Goal: Task Accomplishment & Management: Use online tool/utility

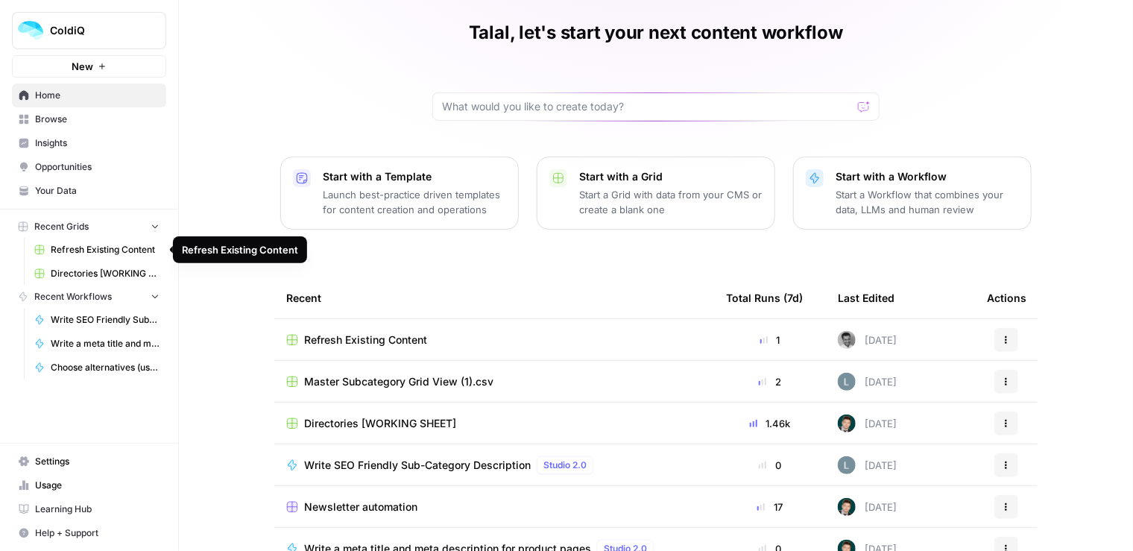
scroll to position [79, 0]
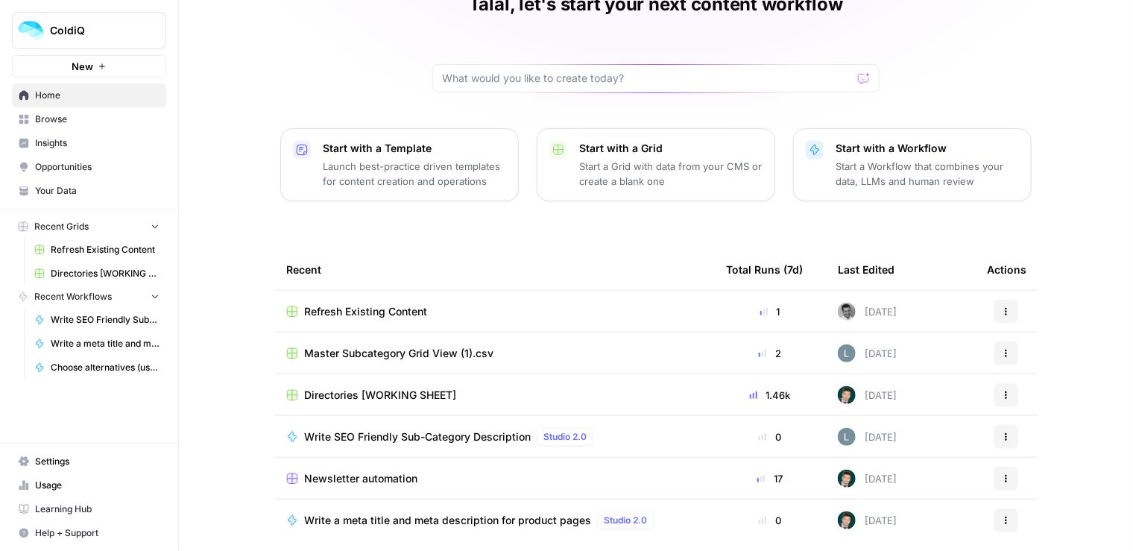
click at [324, 315] on span "Refresh Existing Content" at bounding box center [365, 311] width 123 height 15
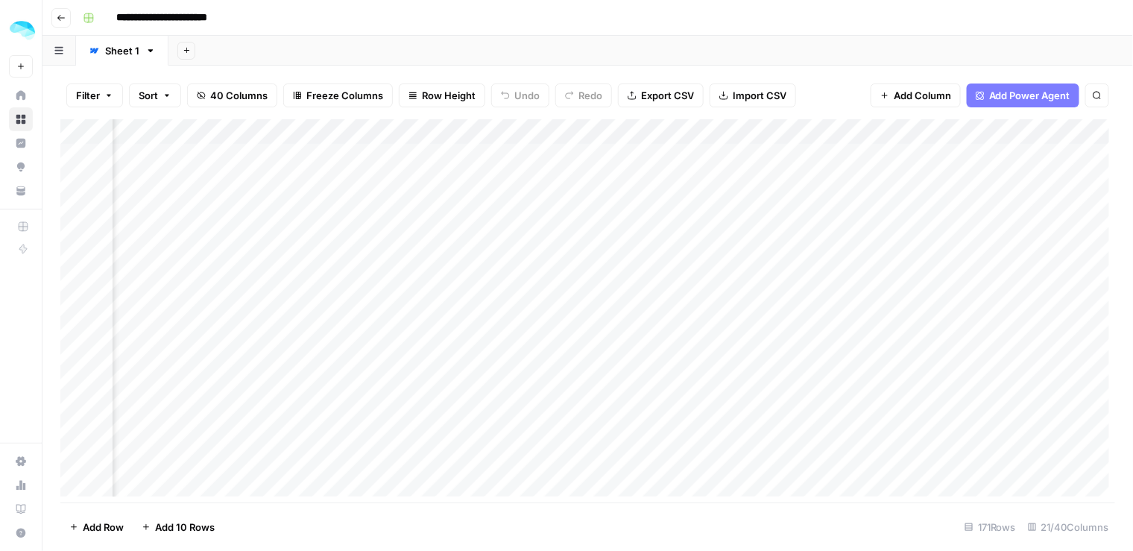
scroll to position [0, 1156]
click at [329, 134] on div "Add Column" at bounding box center [588, 311] width 1056 height 384
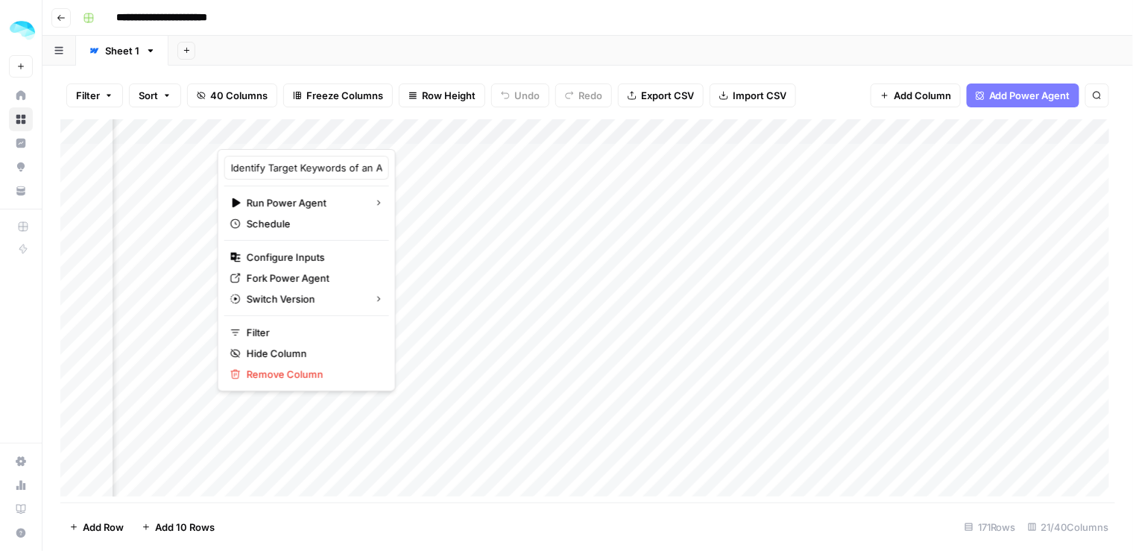
click at [434, 132] on div at bounding box center [340, 134] width 245 height 30
click at [432, 128] on div at bounding box center [340, 134] width 245 height 30
click at [300, 257] on span "Configure Inputs" at bounding box center [312, 257] width 130 height 15
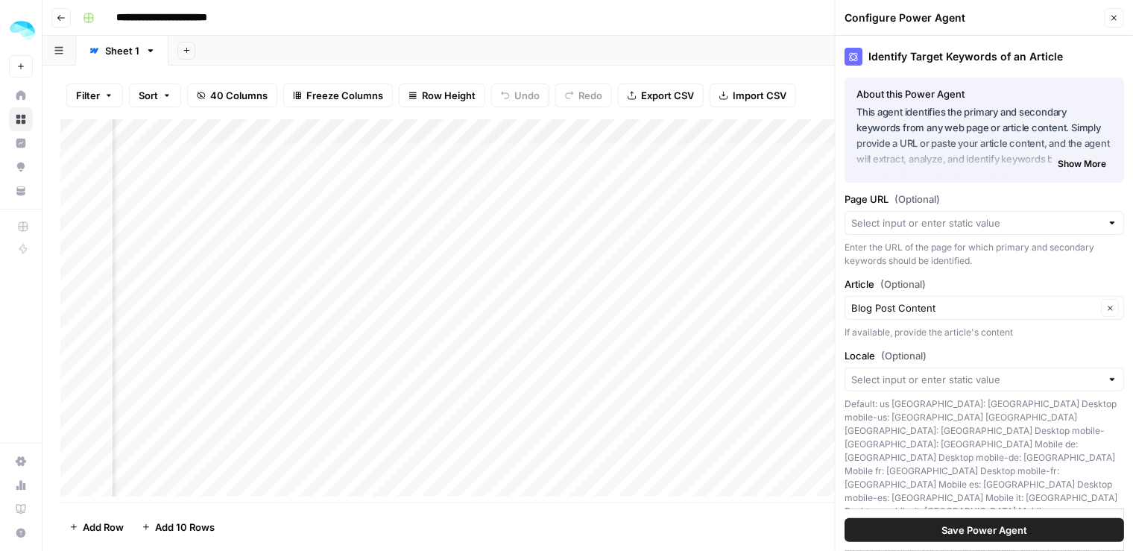
scroll to position [15, 0]
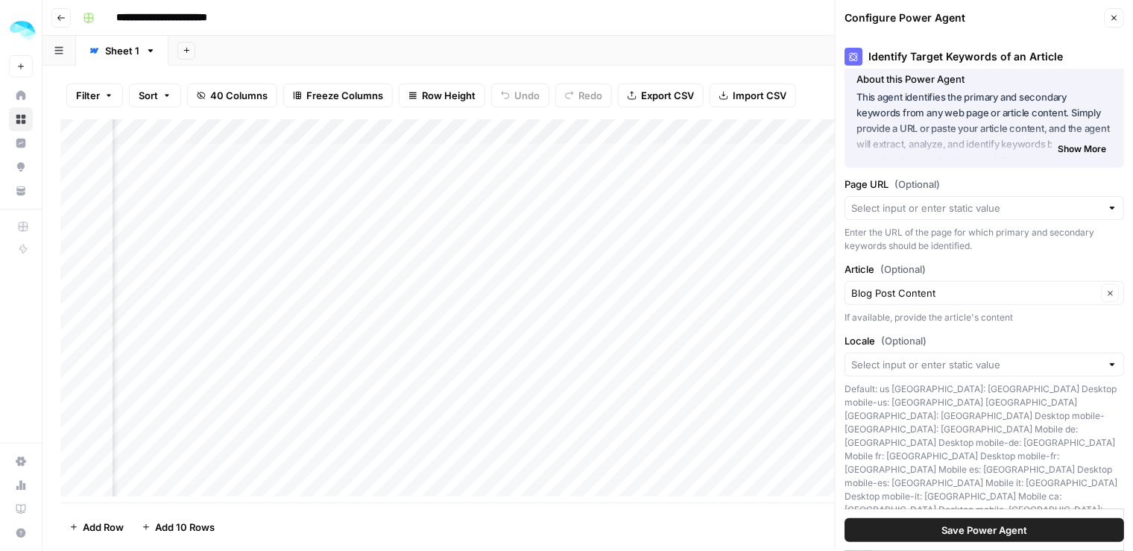
click at [1073, 145] on span "Show More" at bounding box center [1082, 148] width 48 height 13
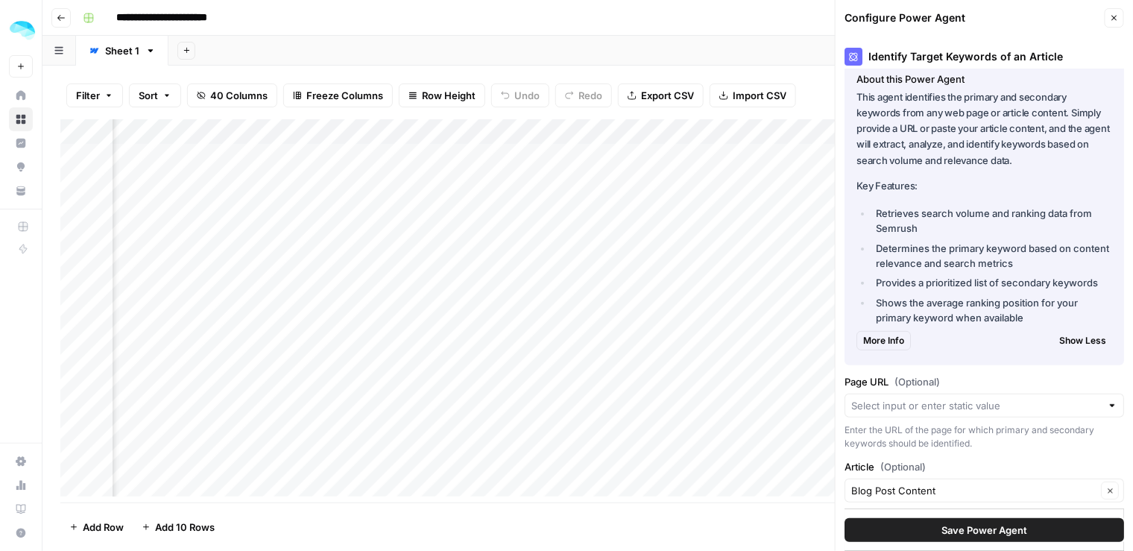
scroll to position [166, 0]
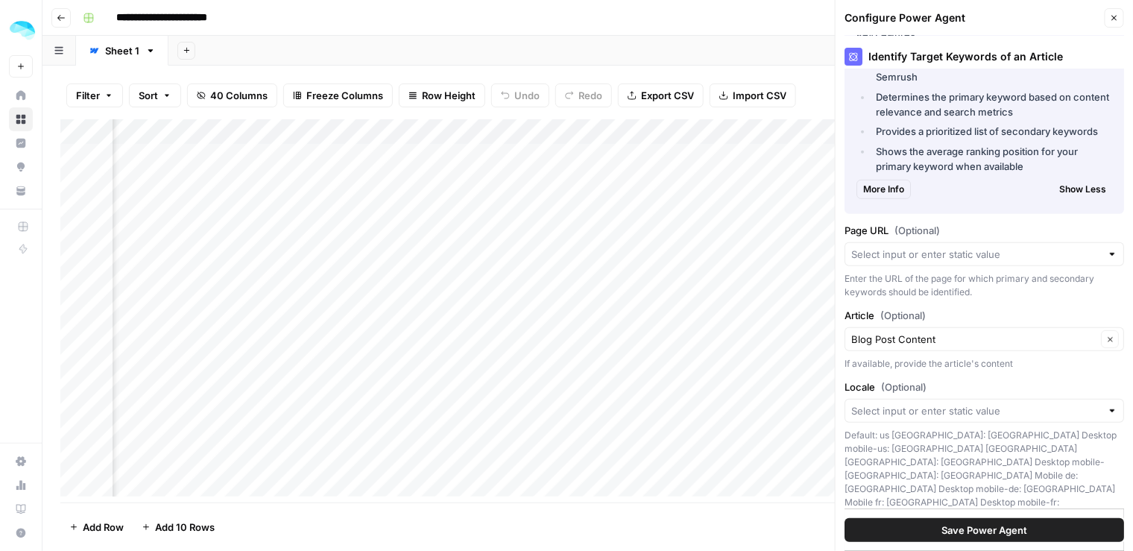
click at [879, 194] on span "More Info" at bounding box center [883, 189] width 41 height 13
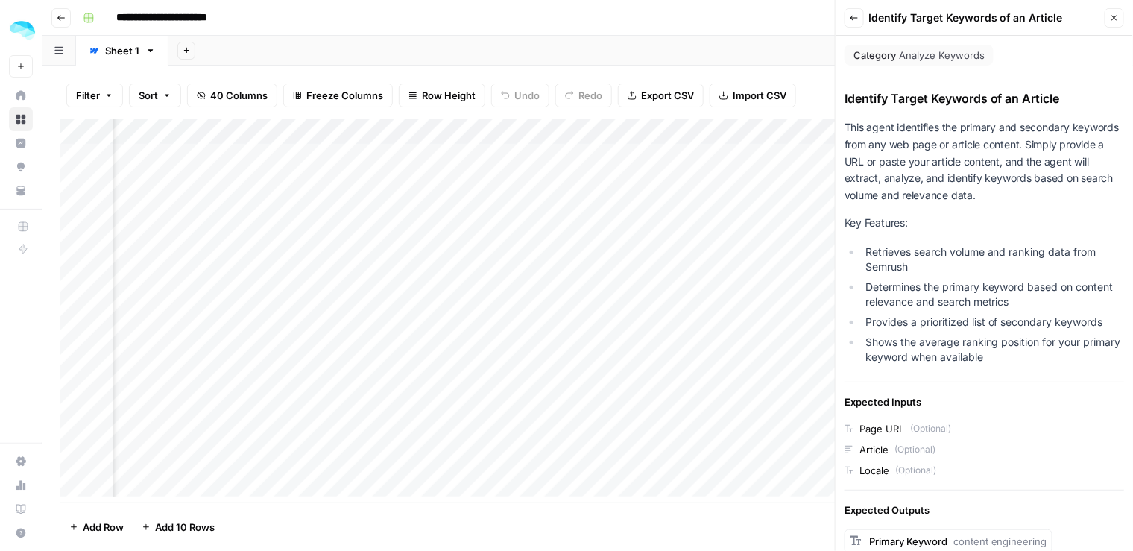
scroll to position [0, 1483]
click at [543, 130] on div "Add Column" at bounding box center [588, 311] width 1056 height 384
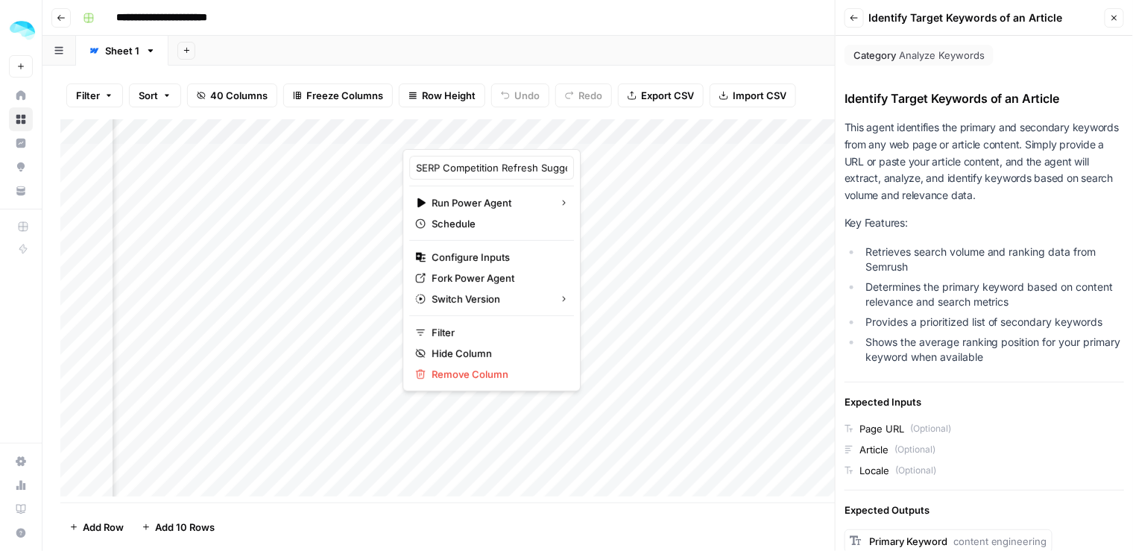
click at [622, 130] on div at bounding box center [529, 134] width 253 height 30
click at [495, 273] on span "Fork Power Agent" at bounding box center [497, 278] width 130 height 15
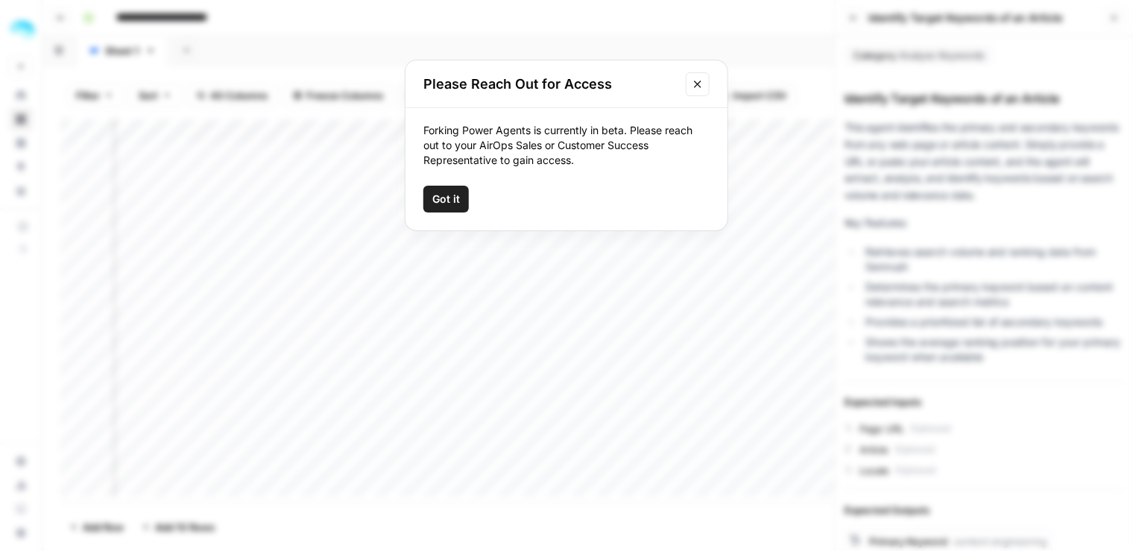
click at [452, 198] on span "Got it" at bounding box center [446, 199] width 28 height 15
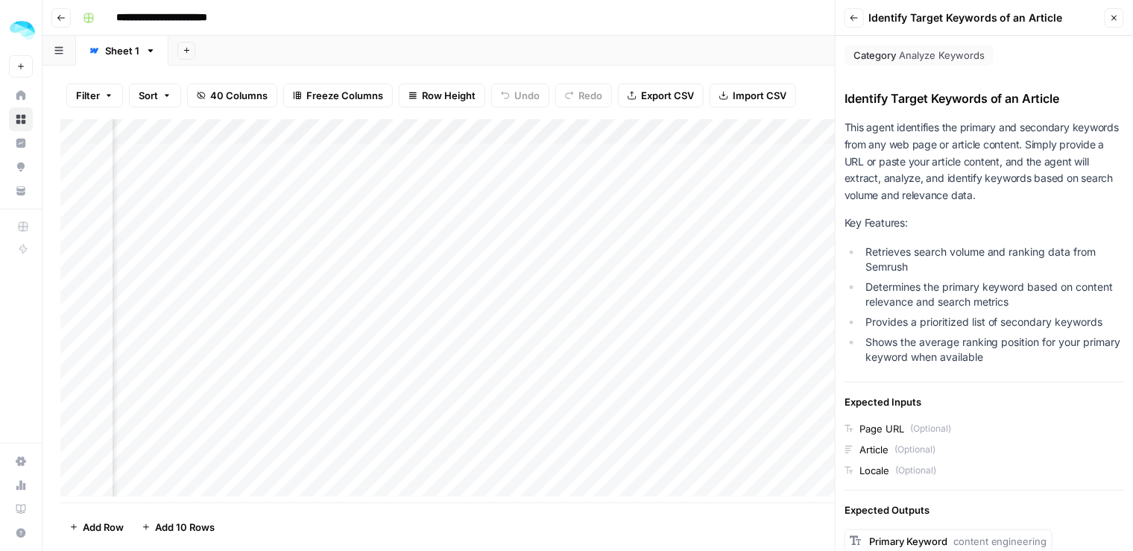
click at [623, 133] on div "Add Column" at bounding box center [588, 311] width 1056 height 384
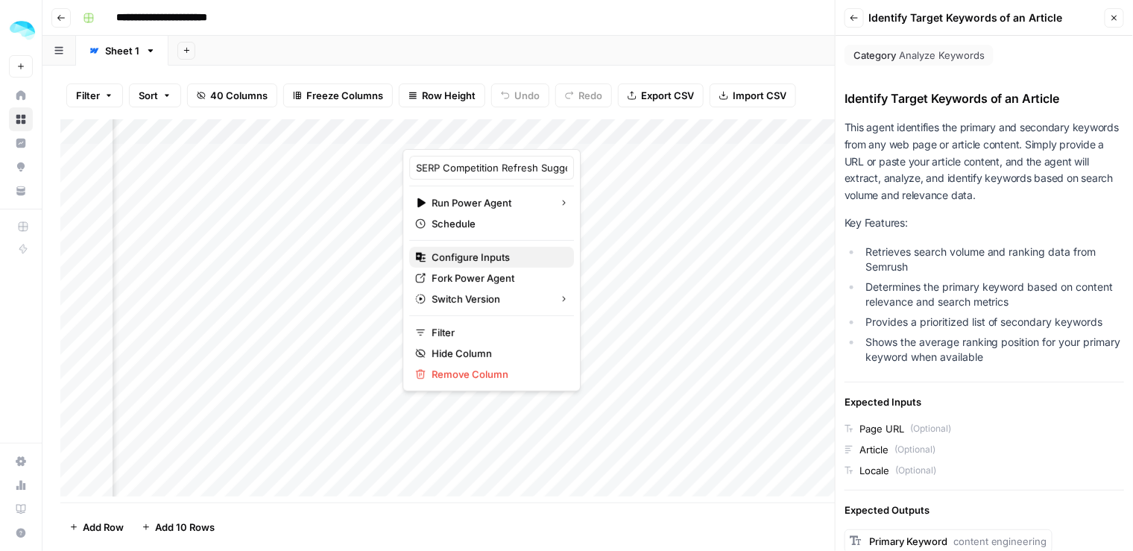
click at [482, 260] on span "Configure Inputs" at bounding box center [497, 257] width 130 height 15
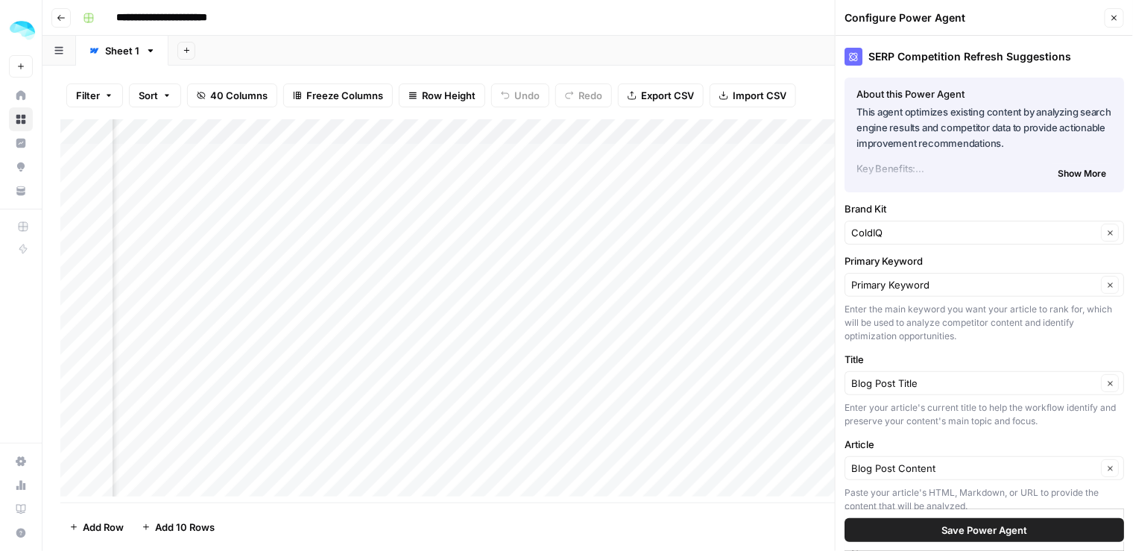
scroll to position [122, 0]
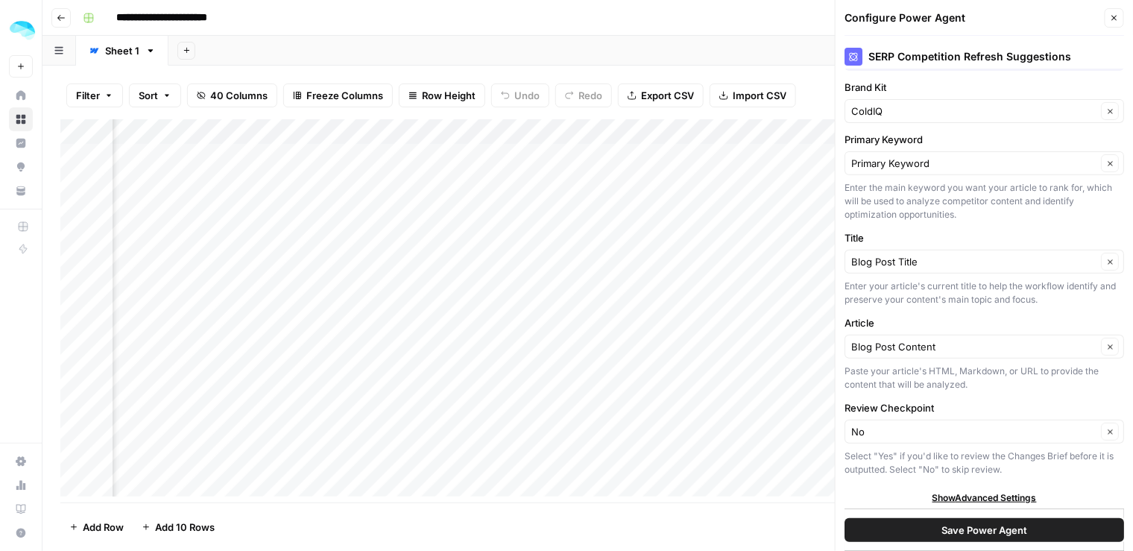
click at [961, 501] on span "Show Advanced Settings" at bounding box center [985, 497] width 104 height 13
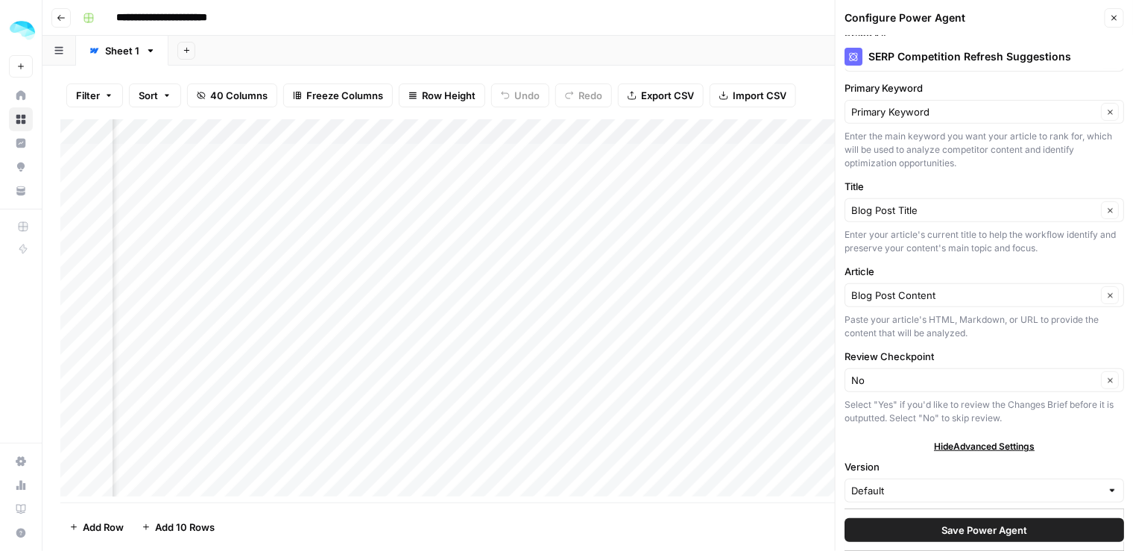
scroll to position [0, 0]
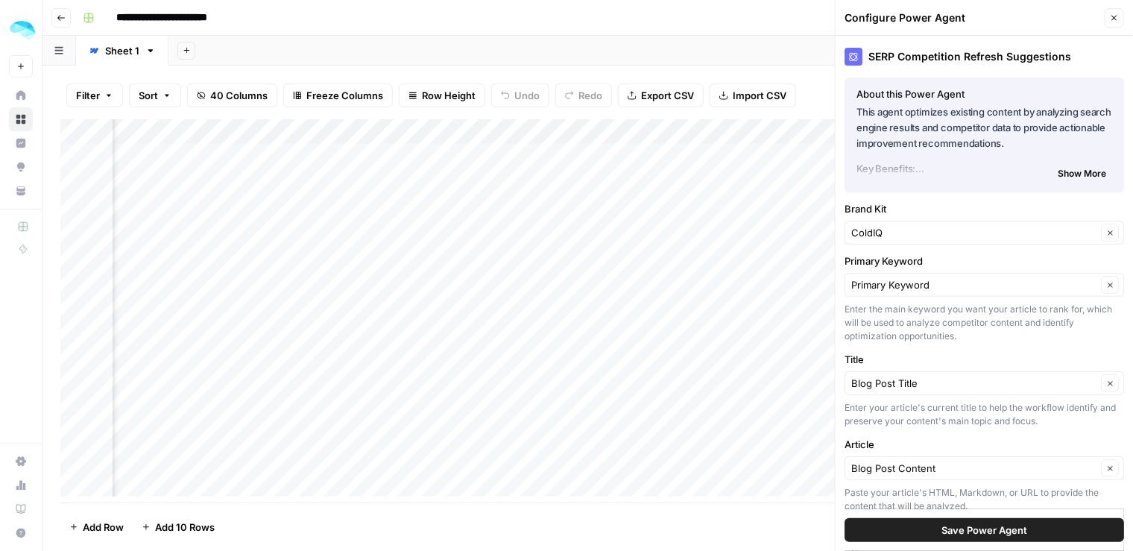
click at [1069, 174] on span "Show More" at bounding box center [1082, 173] width 48 height 13
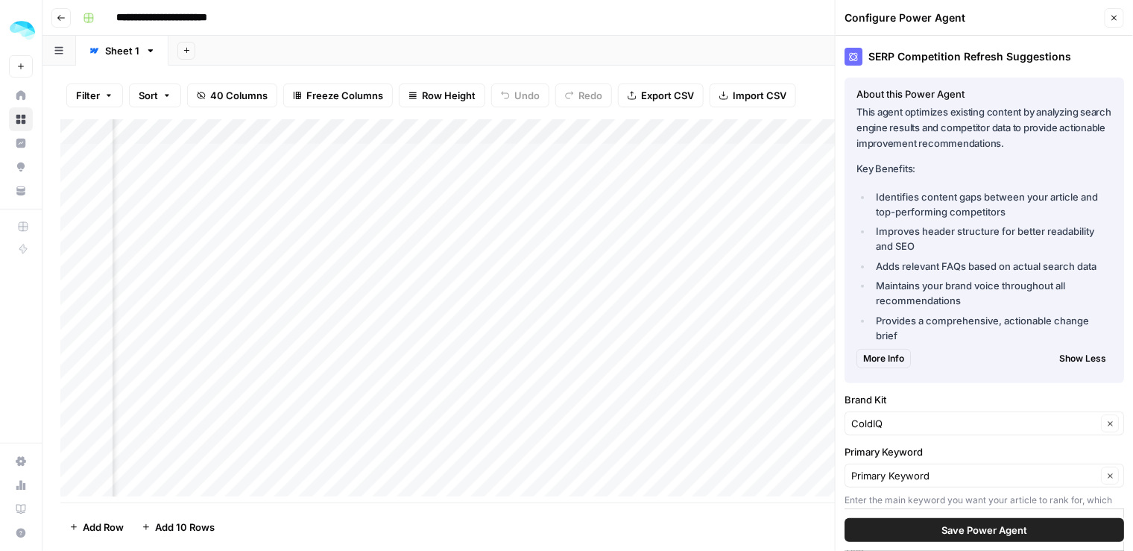
scroll to position [0, 1762]
click at [466, 127] on div "Add Column" at bounding box center [588, 311] width 1056 height 384
click at [467, 127] on div at bounding box center [444, 134] width 135 height 30
click at [430, 326] on div "Add Column" at bounding box center [588, 311] width 1056 height 384
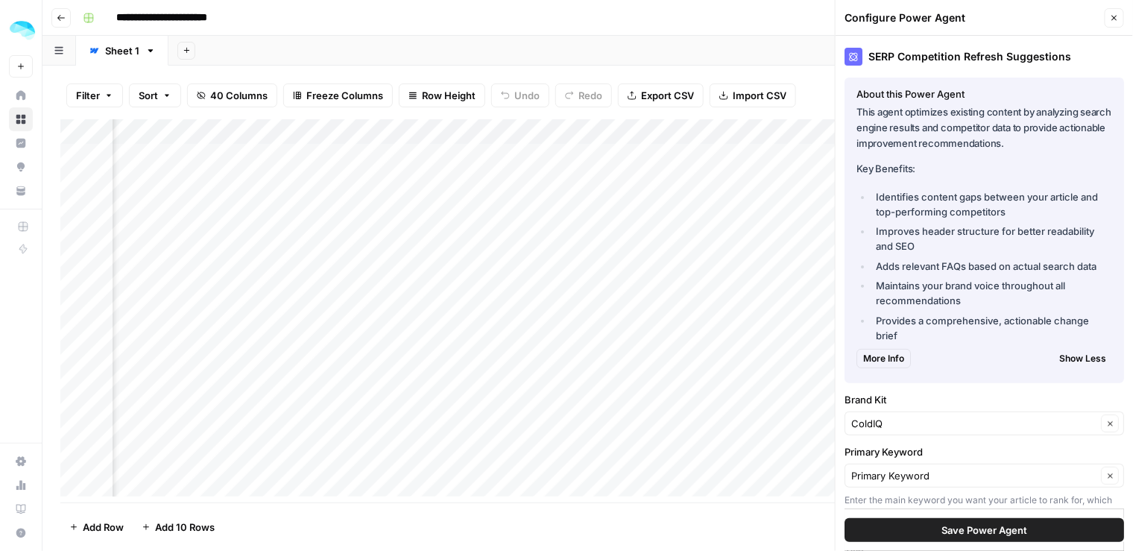
click at [1111, 18] on icon "button" at bounding box center [1114, 17] width 9 height 9
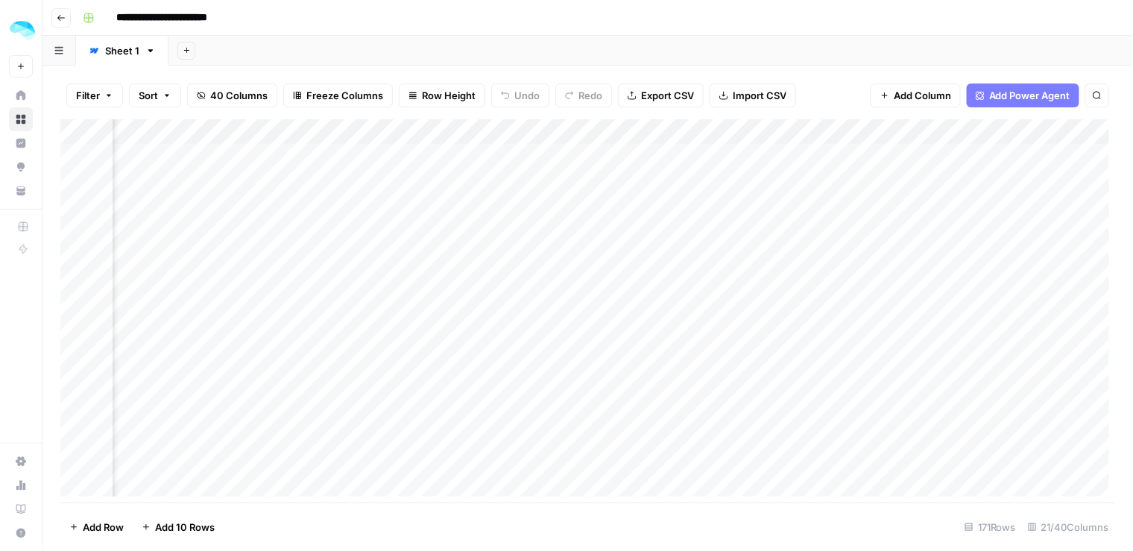
scroll to position [0, 1664]
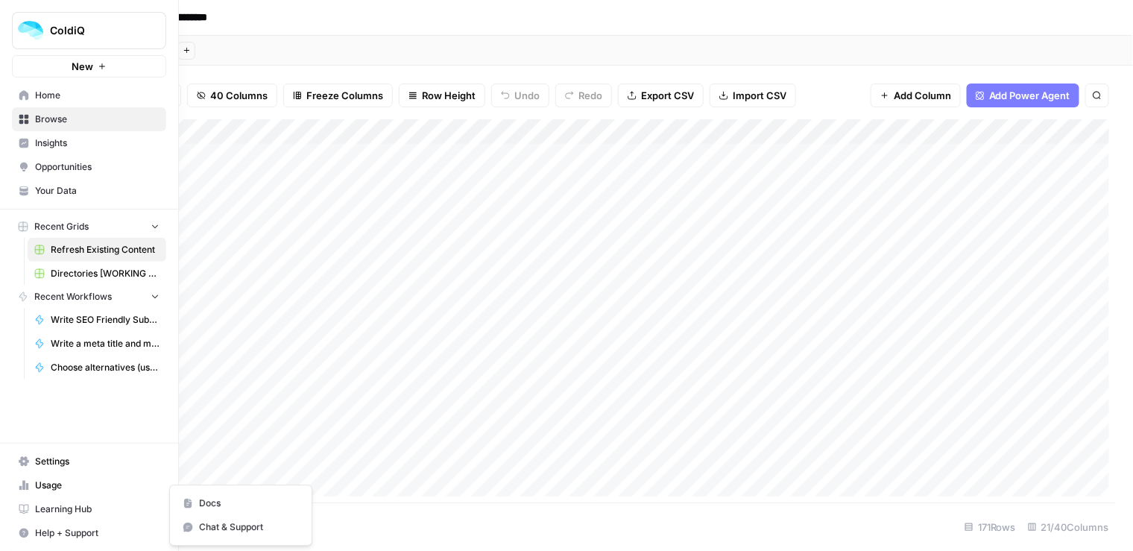
click at [44, 531] on span "Help + Support" at bounding box center [97, 532] width 124 height 13
click at [62, 532] on span "Help + Support" at bounding box center [97, 532] width 124 height 13
click at [233, 526] on span "Chat & Support" at bounding box center [249, 526] width 100 height 13
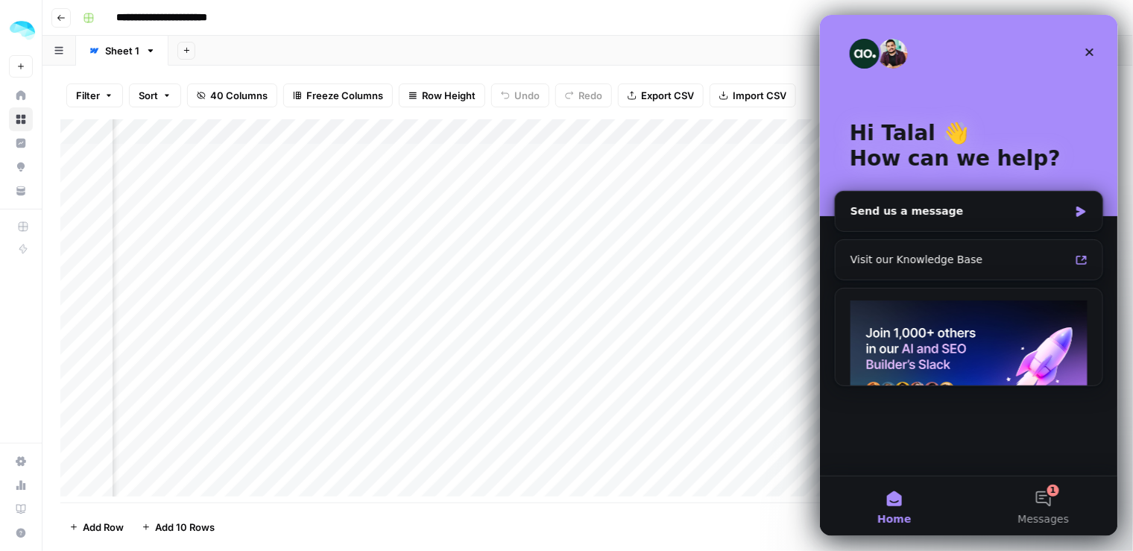
scroll to position [0, 0]
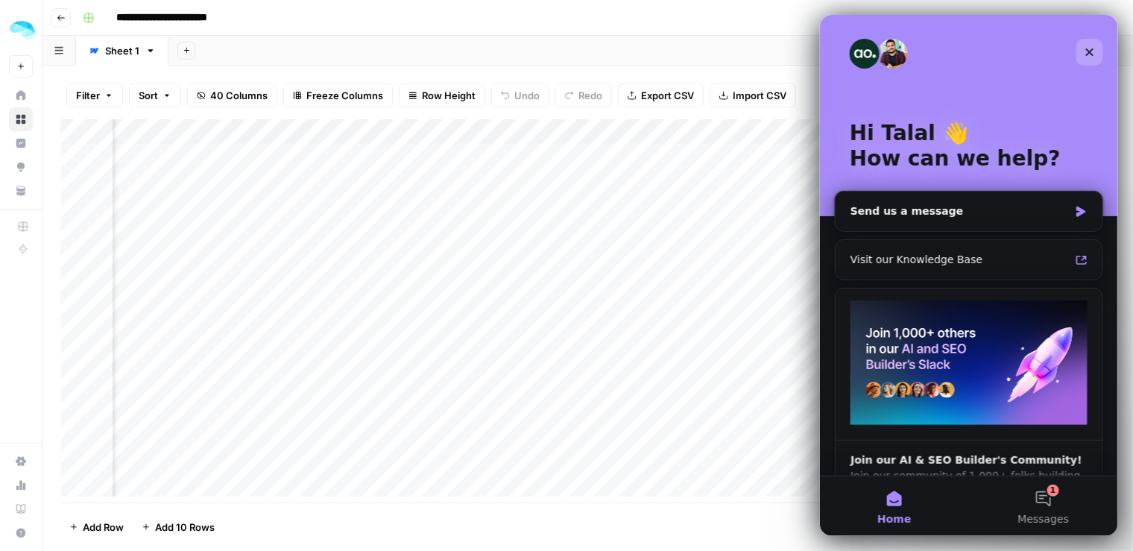
click at [1088, 51] on icon "Close" at bounding box center [1089, 52] width 8 height 8
